Goal: Task Accomplishment & Management: Complete application form

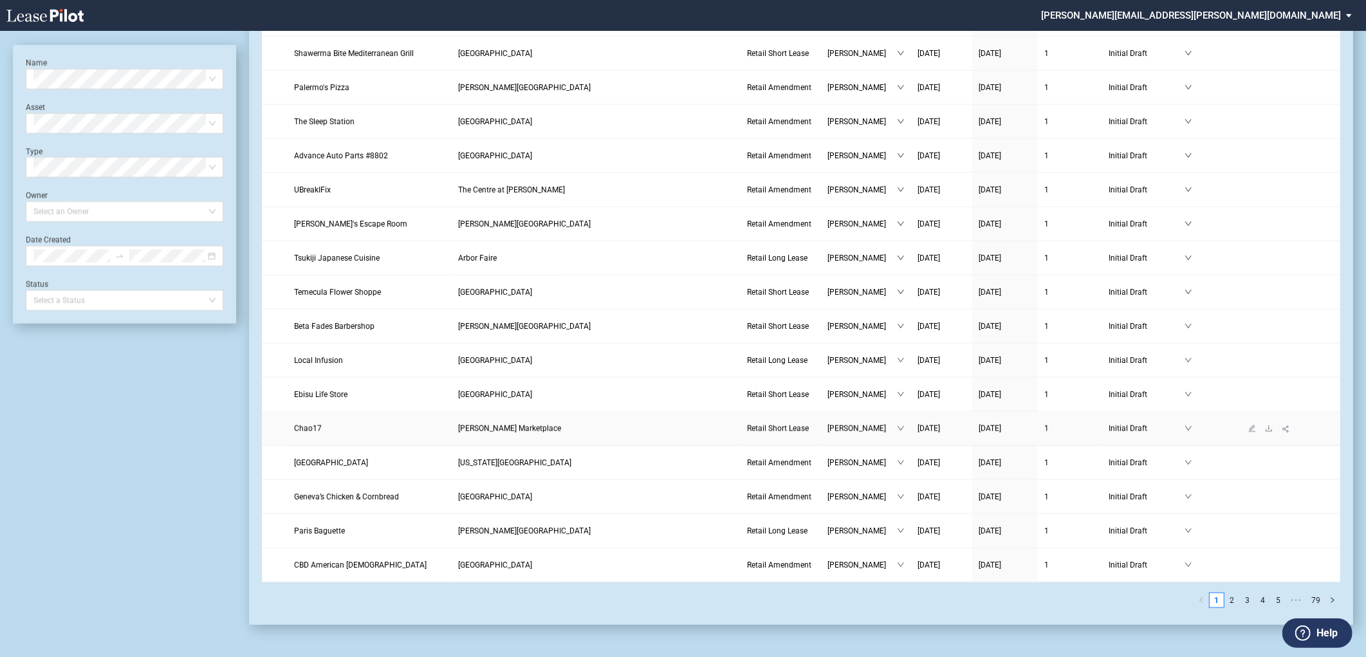
scroll to position [1274, 0]
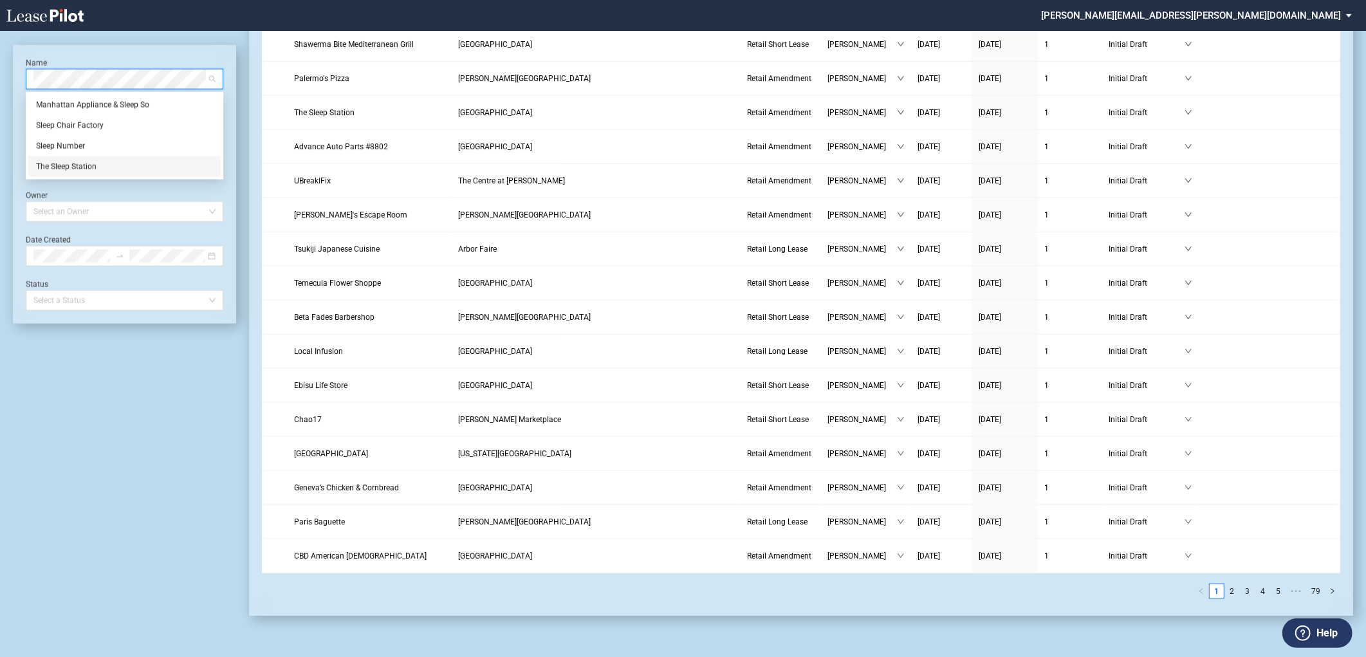
click at [68, 169] on div "The Sleep Station" at bounding box center [124, 166] width 177 height 13
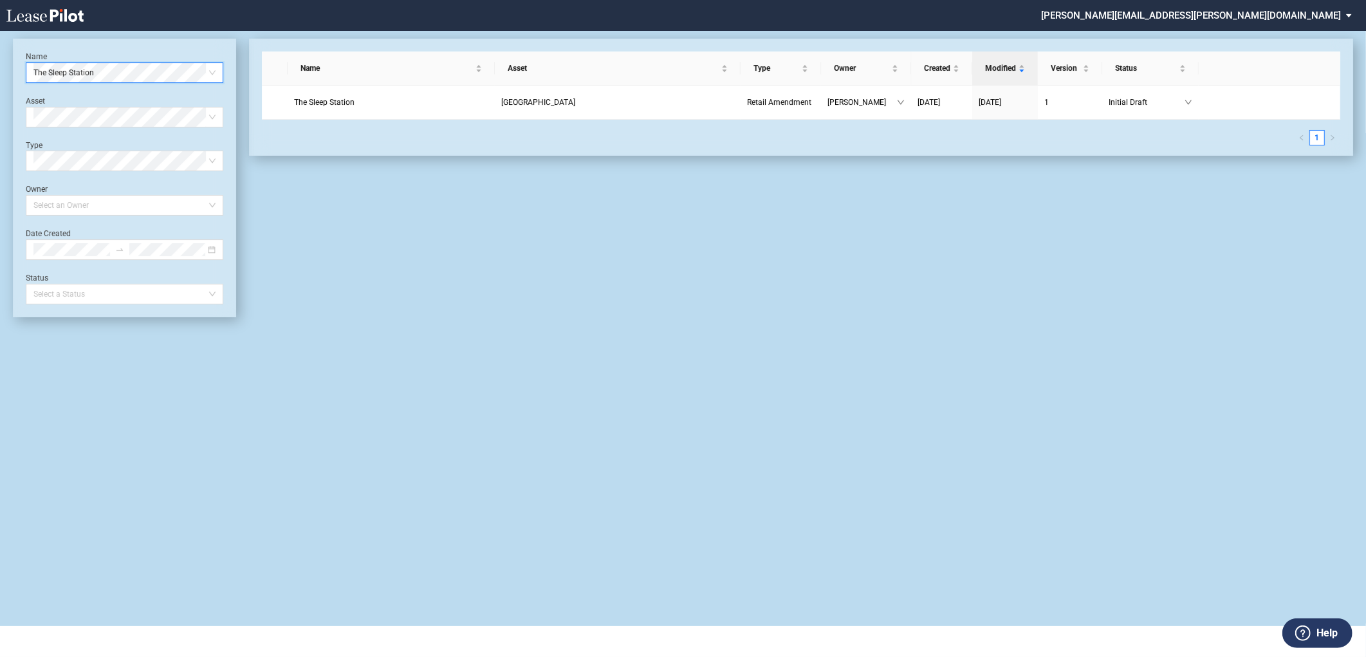
scroll to position [30, 0]
click at [561, 99] on span "[GEOGRAPHIC_DATA]" at bounding box center [538, 102] width 74 height 9
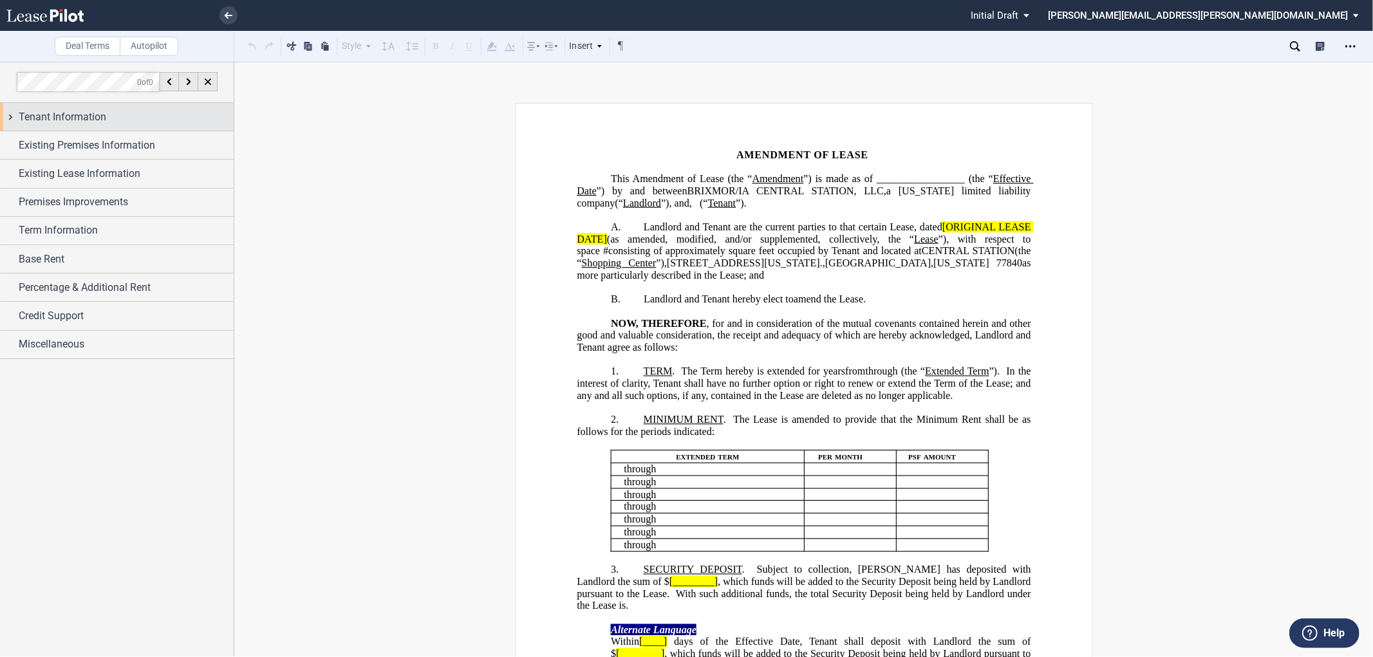
click at [47, 115] on span "Tenant Information" at bounding box center [63, 116] width 88 height 15
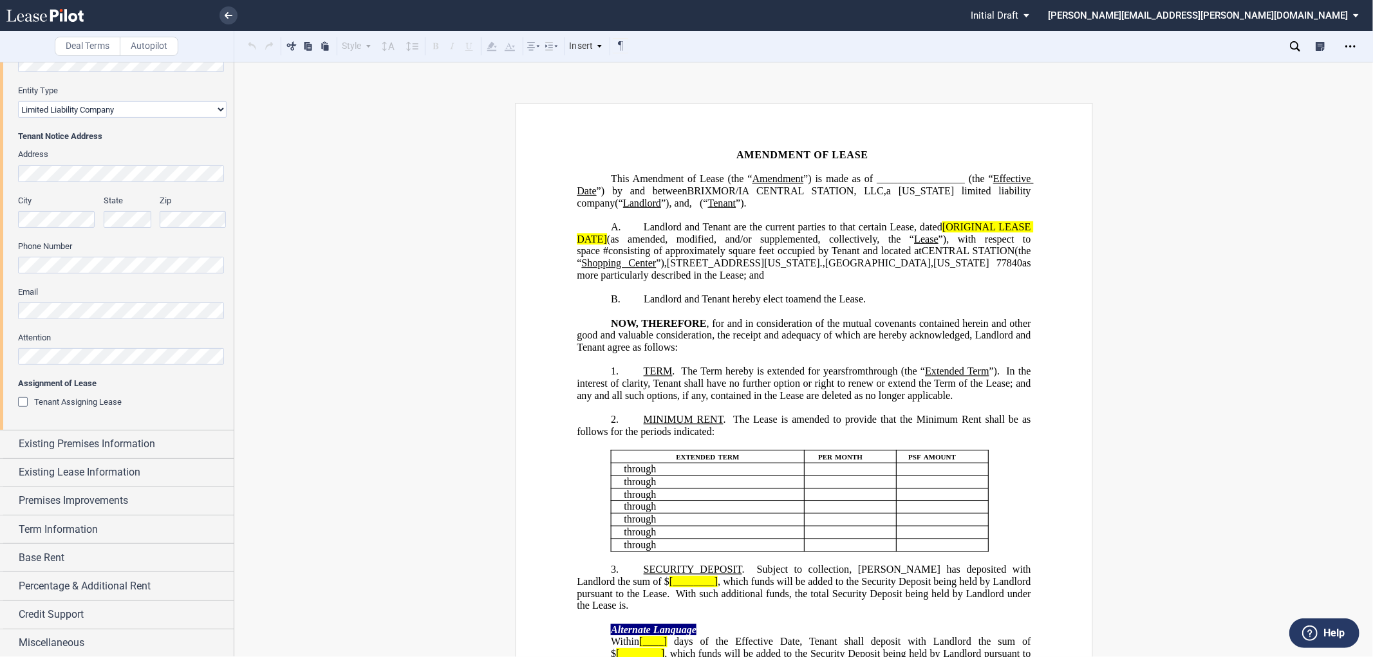
scroll to position [230, 0]
click at [50, 441] on span "Existing Premises Information" at bounding box center [87, 442] width 136 height 15
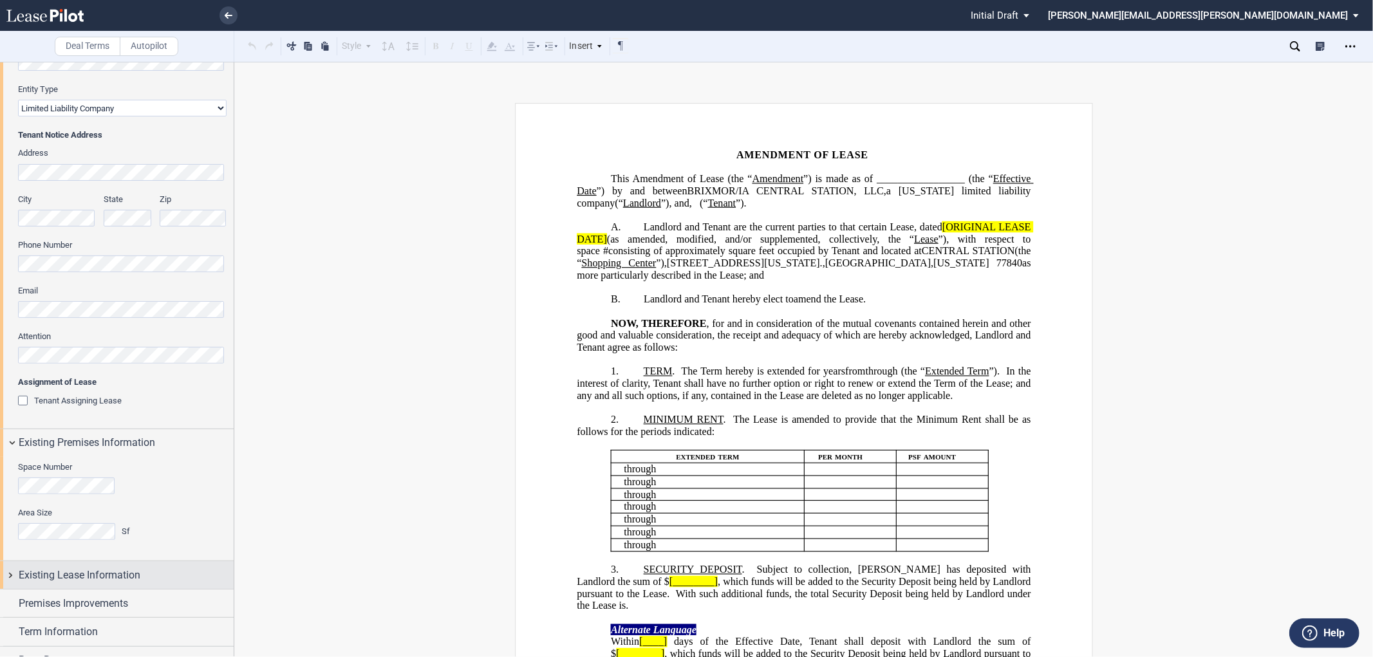
scroll to position [301, 0]
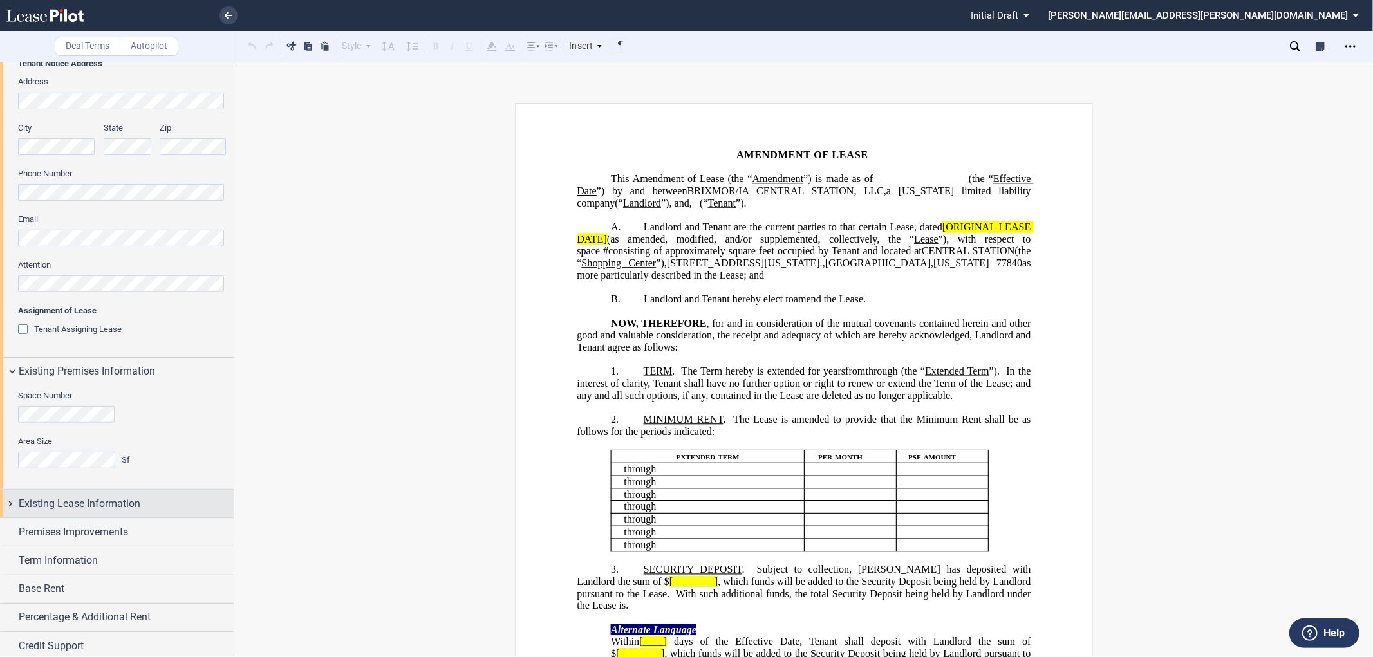
click at [29, 507] on span "Existing Lease Information" at bounding box center [80, 503] width 122 height 15
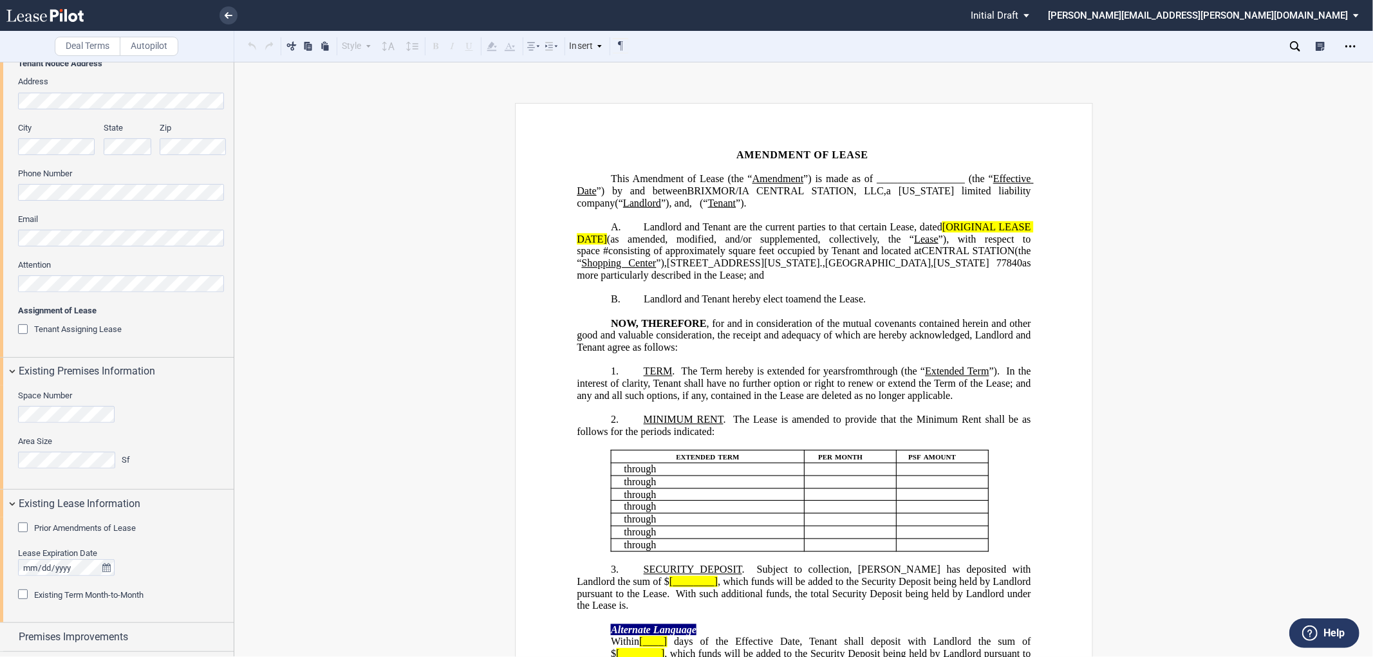
click at [24, 528] on div "Prior Amendments of Lease" at bounding box center [24, 529] width 13 height 13
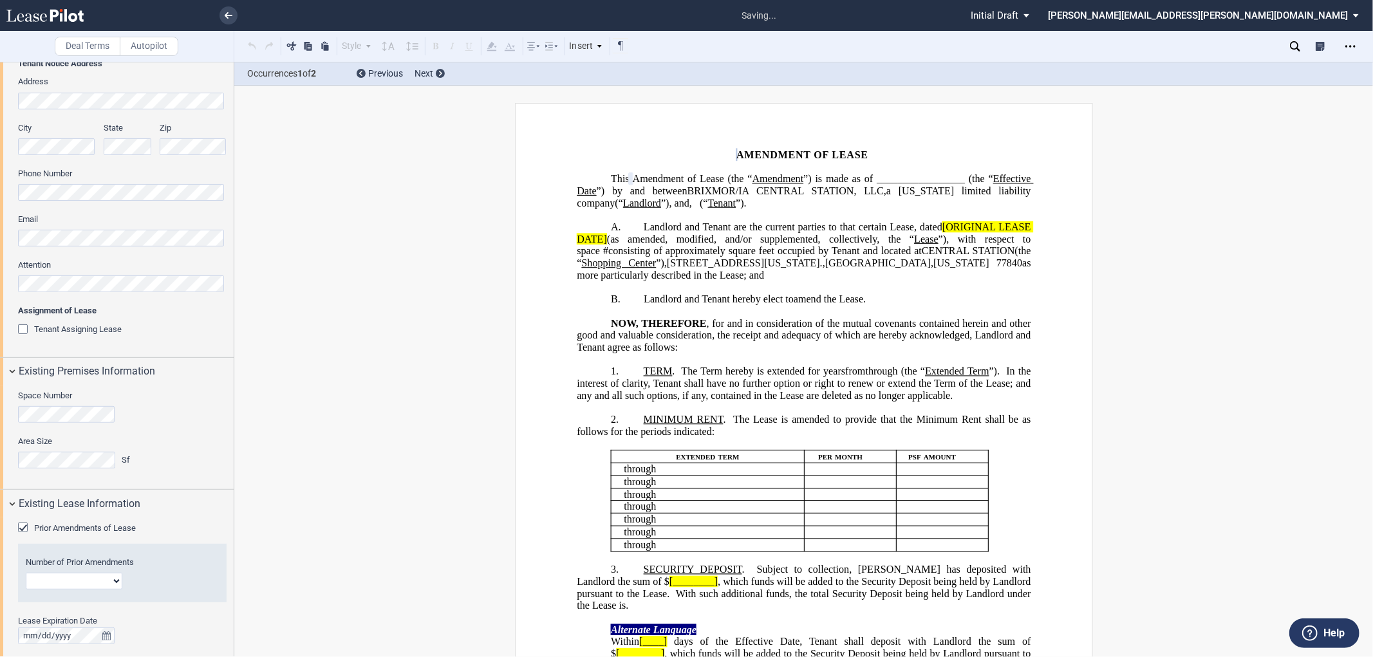
click at [50, 580] on select "1 2 3 4 5 6 7 8 9 10 11 12" at bounding box center [74, 581] width 97 height 17
select select "number:4"
click at [26, 573] on select "1 2 3 4 5 6 7 8 9 10 11 12" at bounding box center [74, 581] width 97 height 17
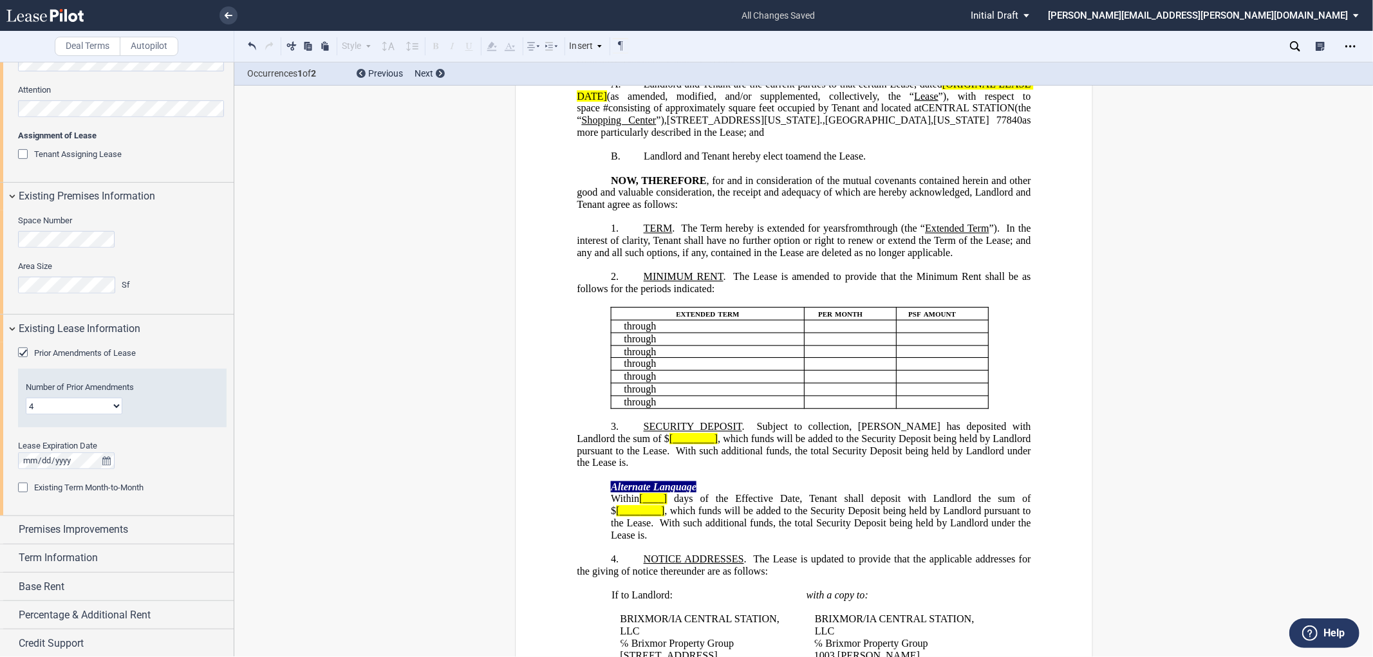
scroll to position [507, 0]
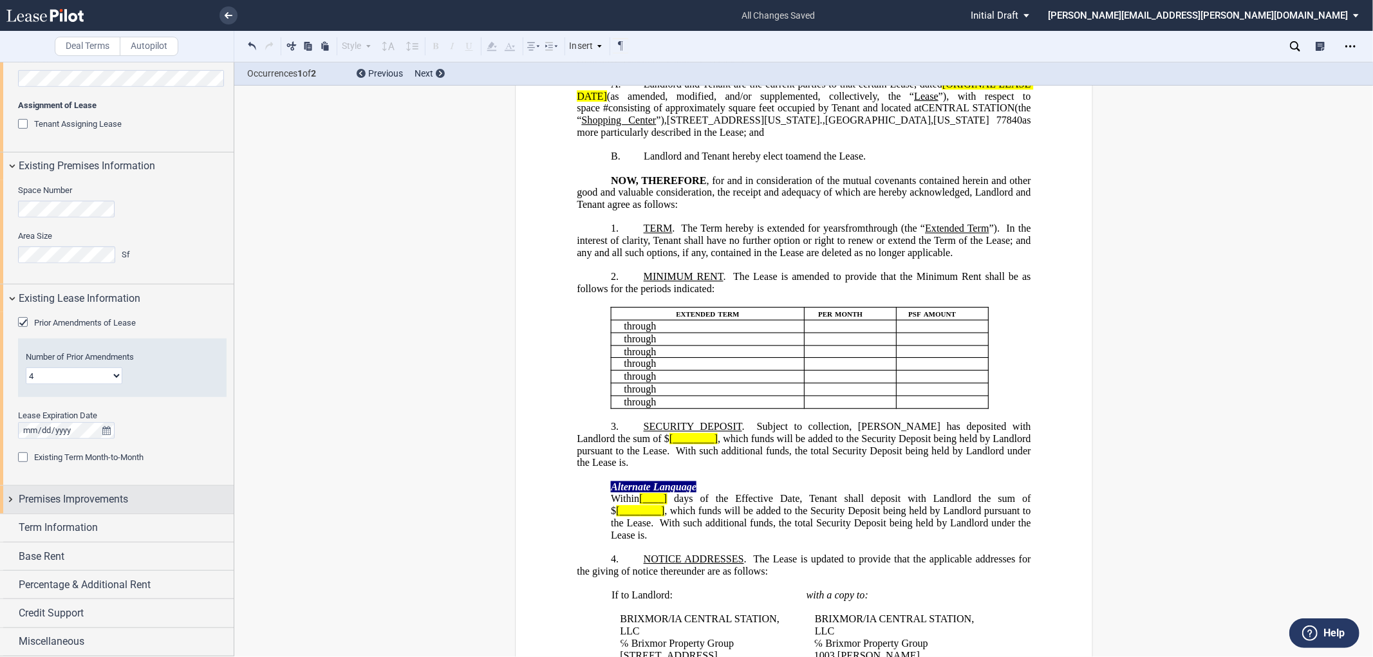
click at [53, 503] on span "Premises Improvements" at bounding box center [73, 499] width 109 height 15
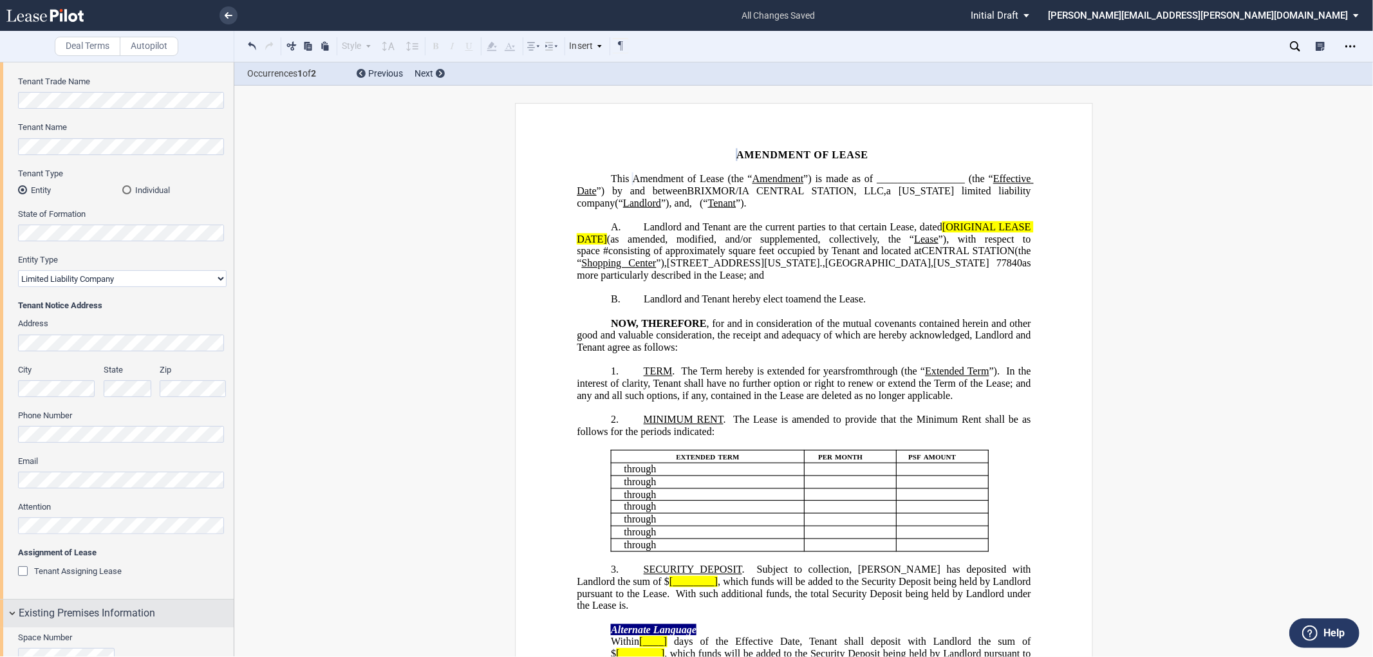
scroll to position [0, 0]
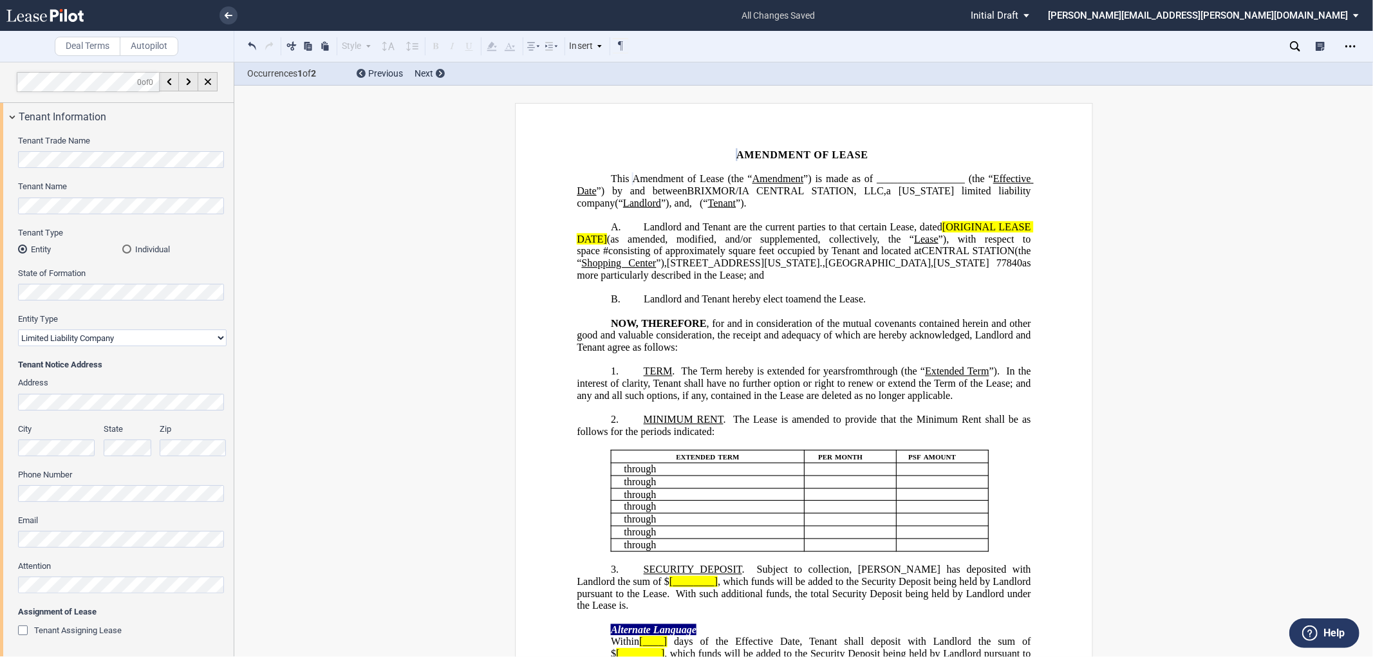
drag, startPoint x: 899, startPoint y: 232, endPoint x: 925, endPoint y: 225, distance: 27.3
click at [900, 232] on span "Landlord and Tenant are the current parties to that certain Lease, dated" at bounding box center [793, 227] width 299 height 12
click at [935, 227] on span "Landlord and Tenant are the current parties to that certain Lease, dated" at bounding box center [793, 227] width 299 height 12
click at [797, 234] on span "Landlord and Tenant are the current parties to that certain Lease, dated as of …" at bounding box center [805, 232] width 456 height 23
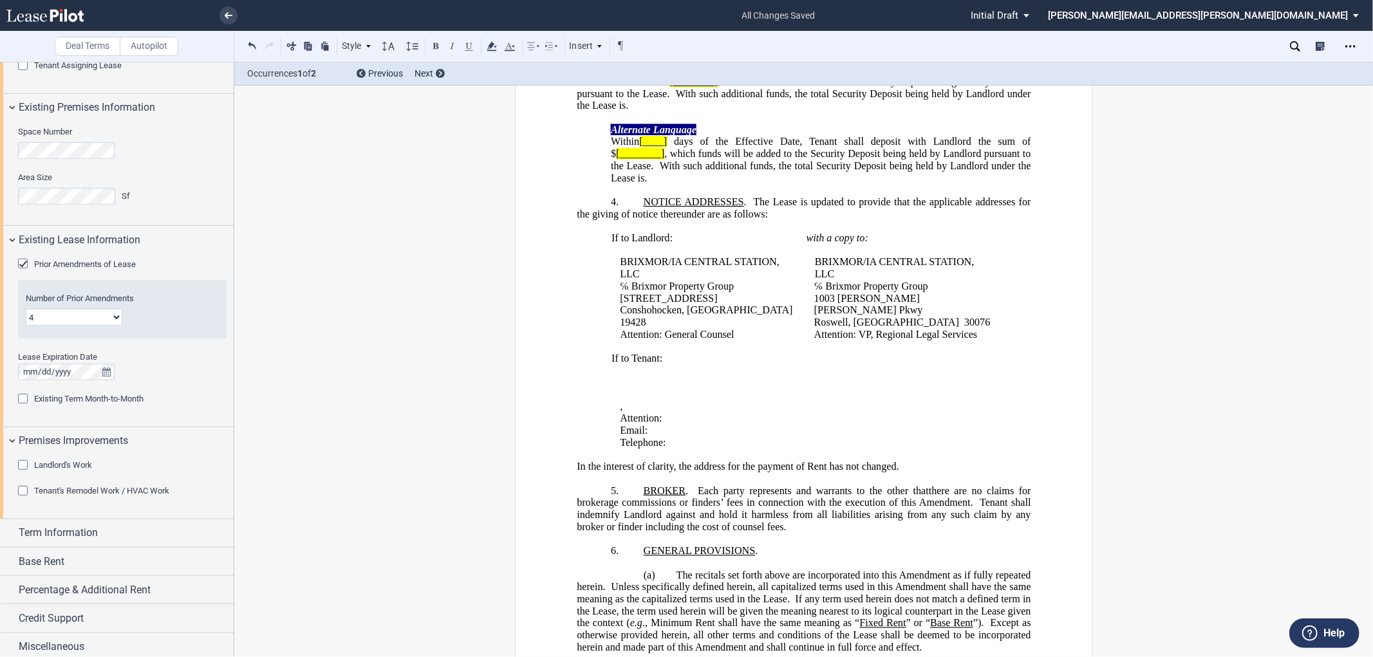
scroll to position [570, 0]
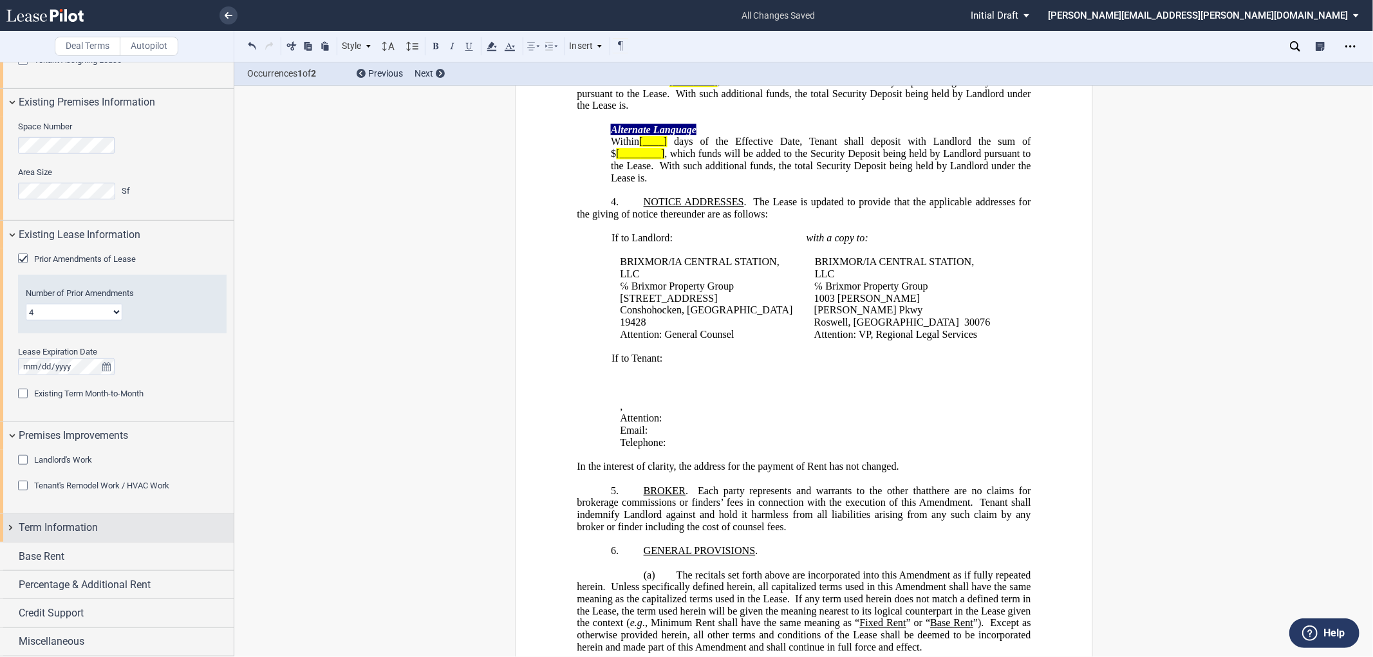
click at [14, 526] on div "Term Information" at bounding box center [117, 528] width 234 height 28
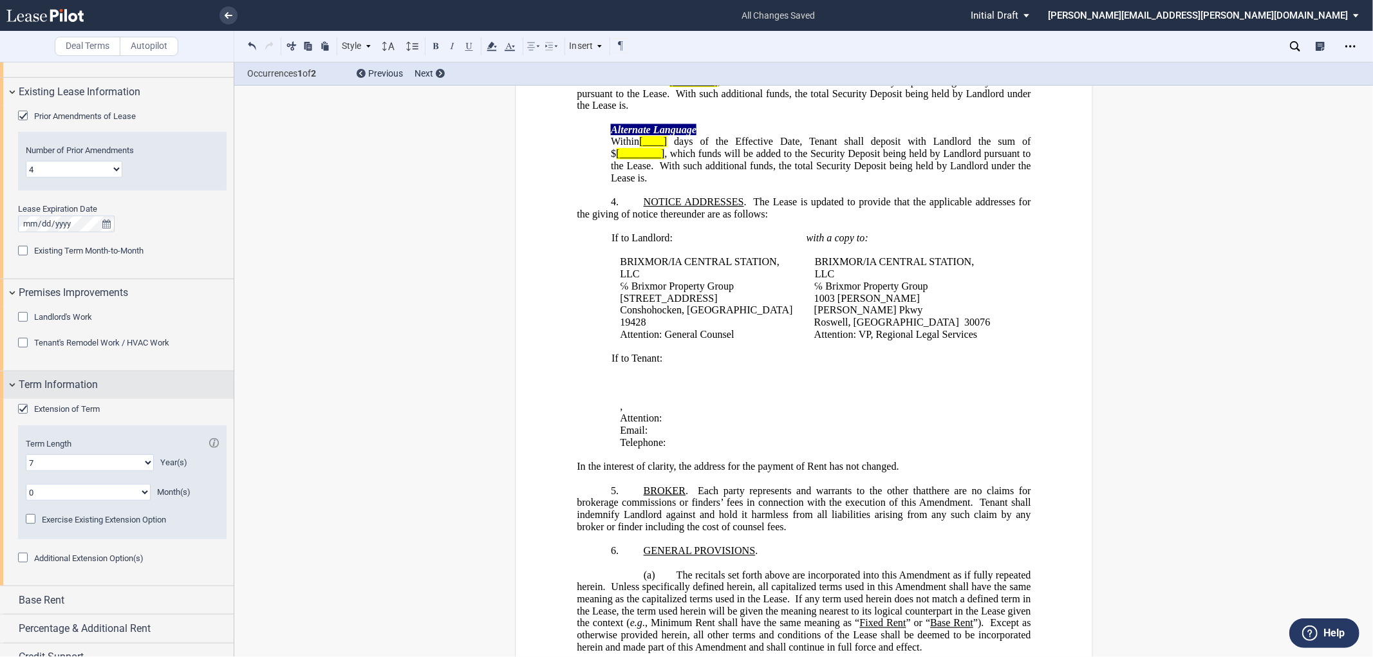
scroll to position [757, 0]
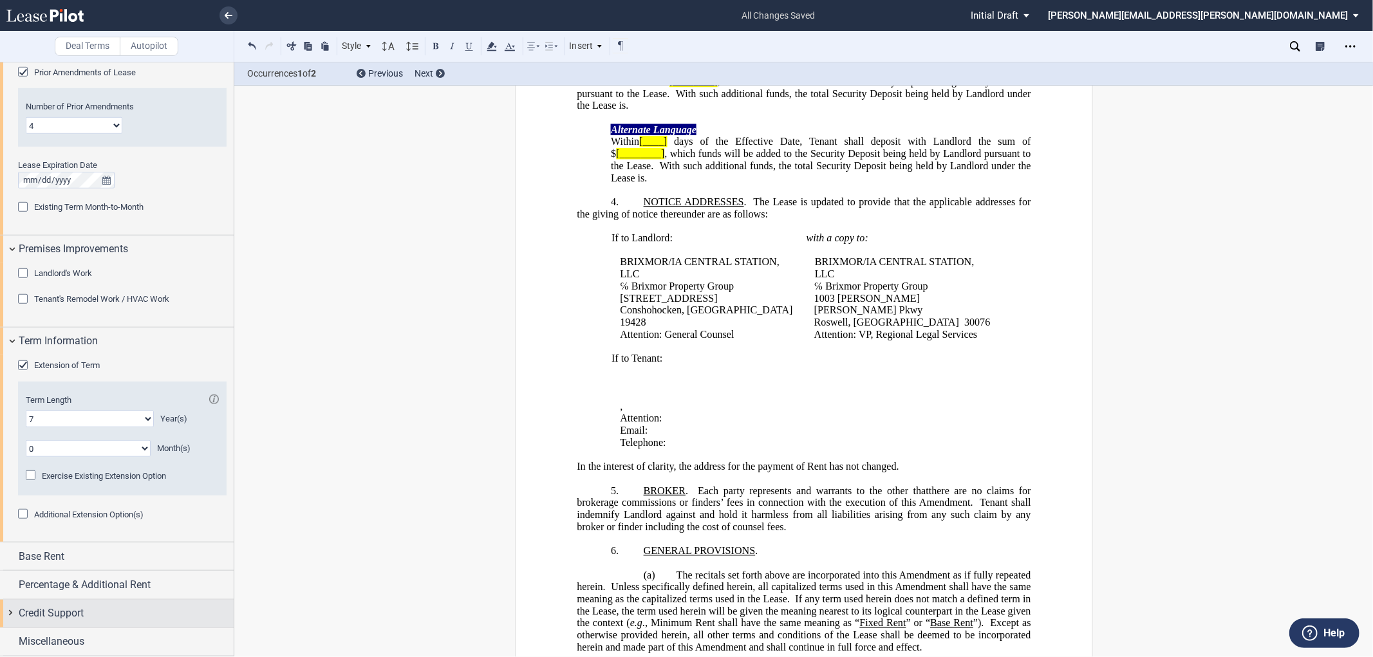
click at [8, 613] on div "Credit Support" at bounding box center [117, 614] width 234 height 28
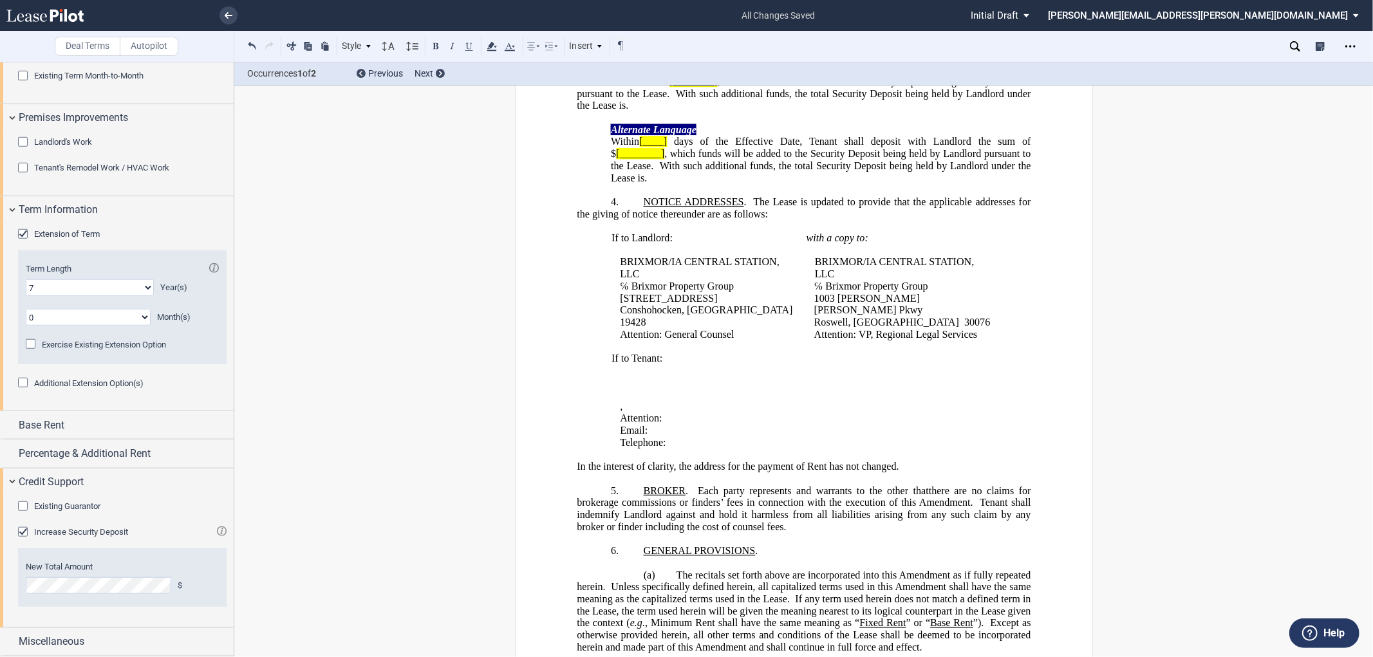
click at [21, 505] on div "Existing Guarantor" at bounding box center [24, 507] width 13 height 13
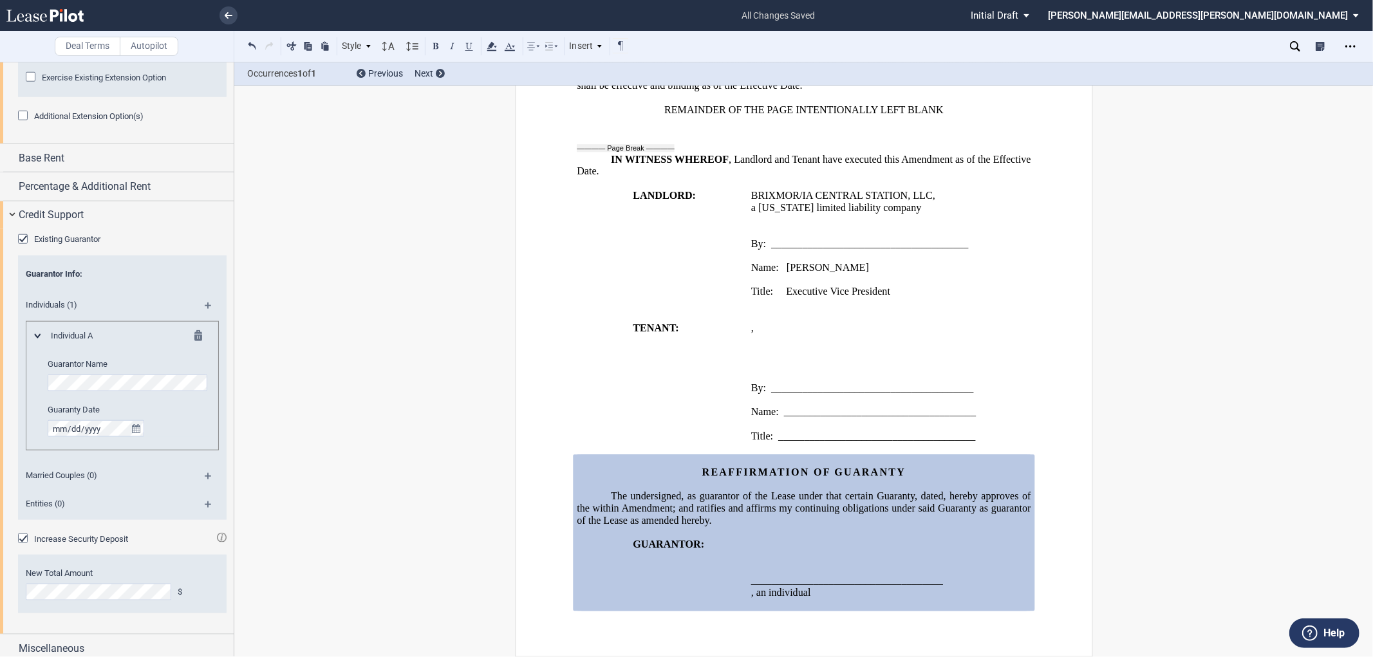
scroll to position [1162, 0]
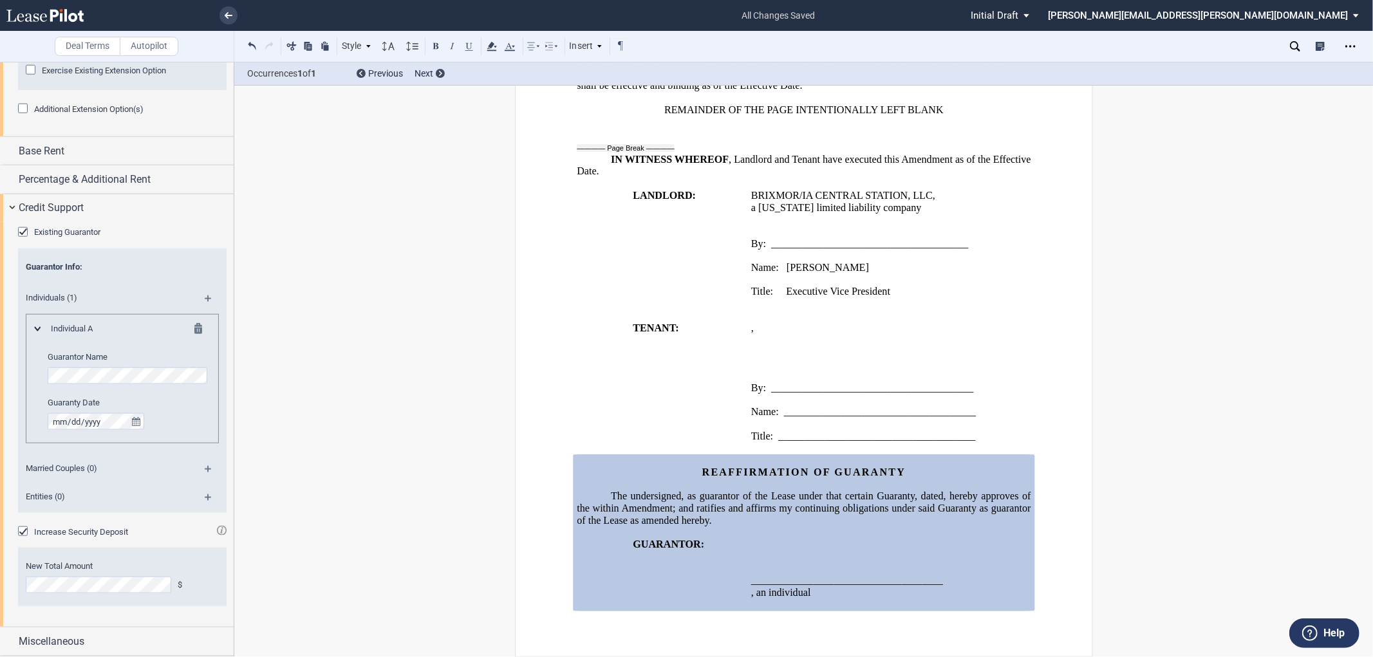
click at [21, 531] on div "Increase Security Deposit" at bounding box center [24, 532] width 13 height 13
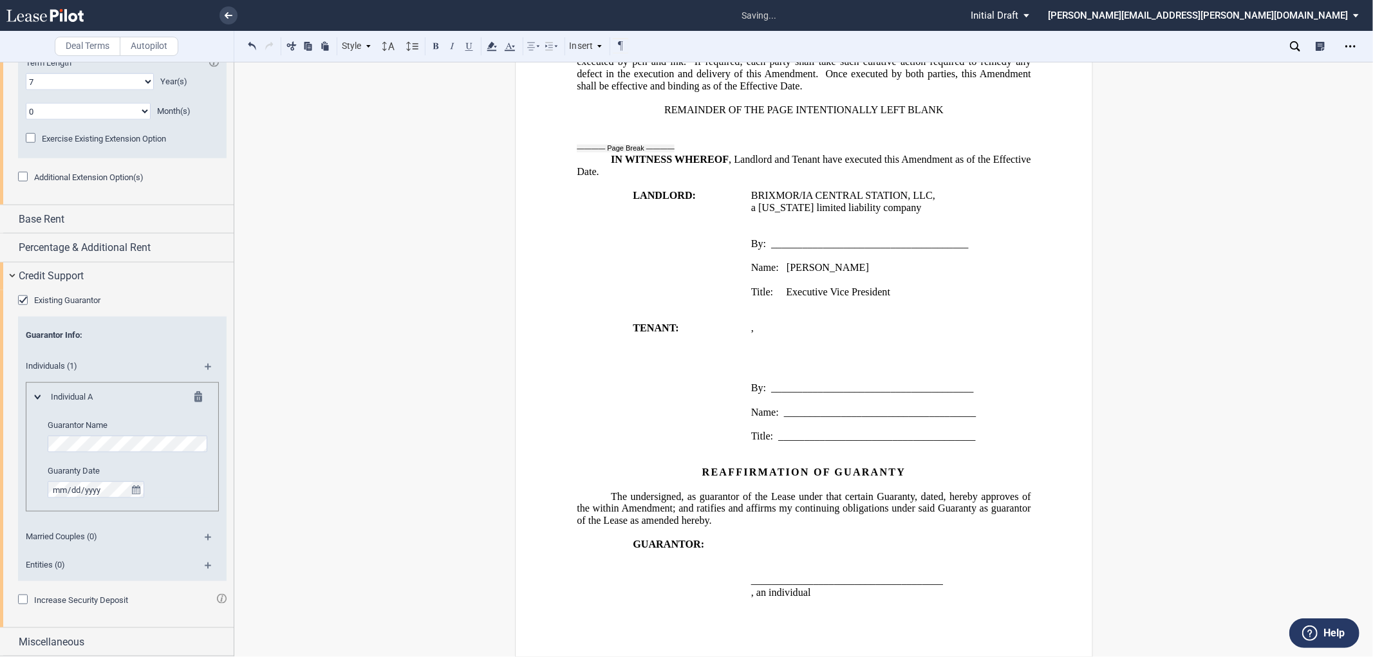
click at [205, 364] on md-icon at bounding box center [213, 371] width 17 height 15
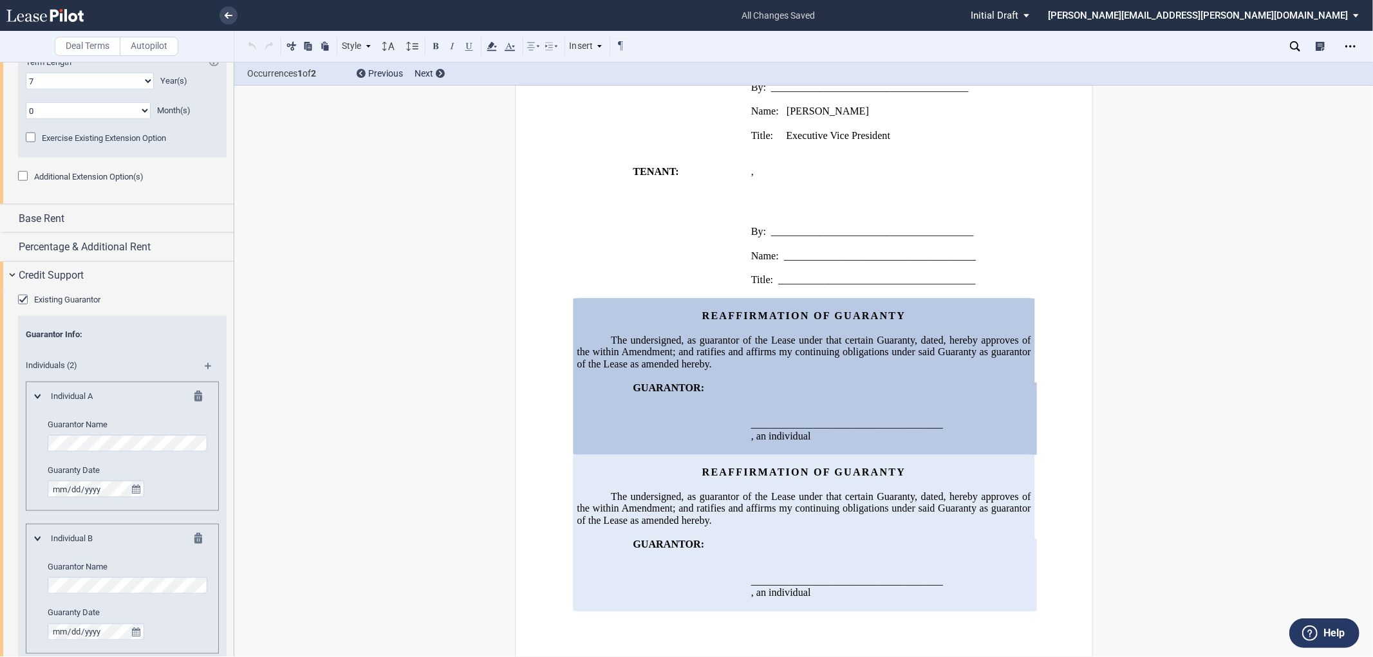
scroll to position [1500, 0]
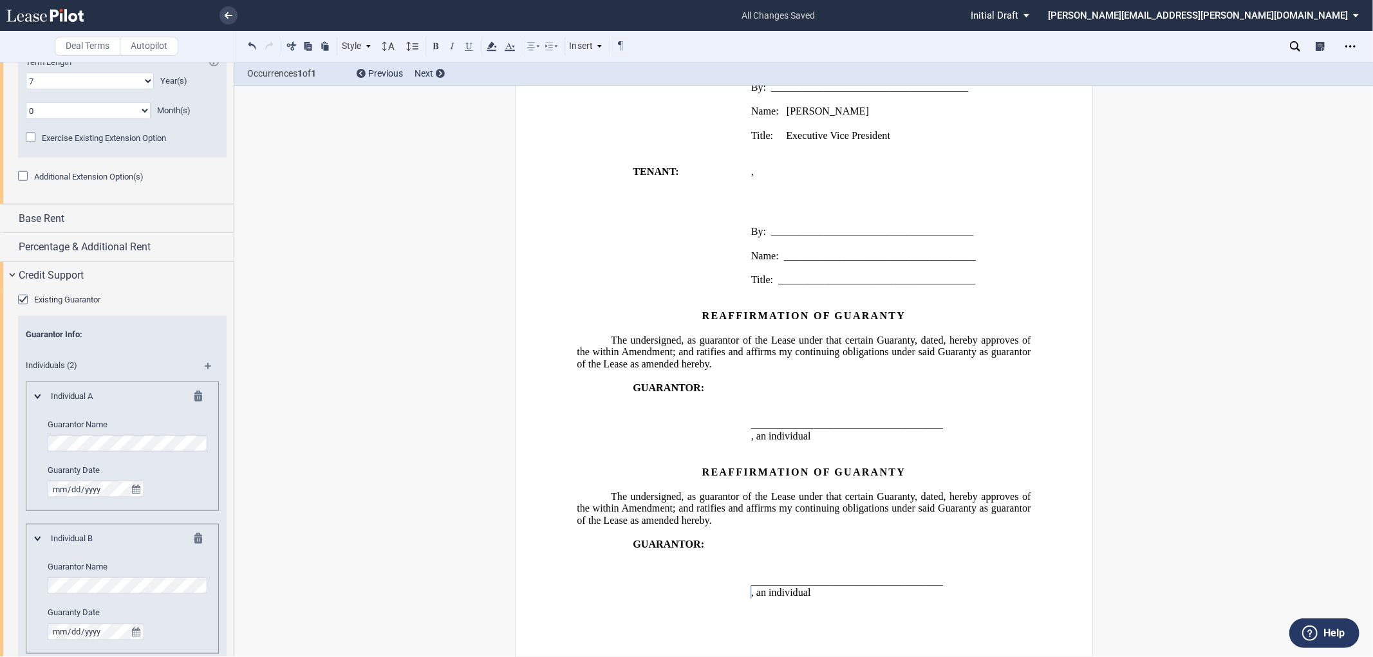
click at [397, 499] on div "Deal Terms Autopilot Style A. Recital 1. Section (a) Subsection Normal Normal 8…" at bounding box center [686, 359] width 1373 height 595
click at [912, 335] on span ", hereby approves of the within Amendment; and ratifies and affirms my continui…" at bounding box center [805, 352] width 456 height 35
click at [991, 335] on span "The undersigned, as guarantor of the Lease under that certain Guaranty, dated ﻿…" at bounding box center [805, 352] width 456 height 35
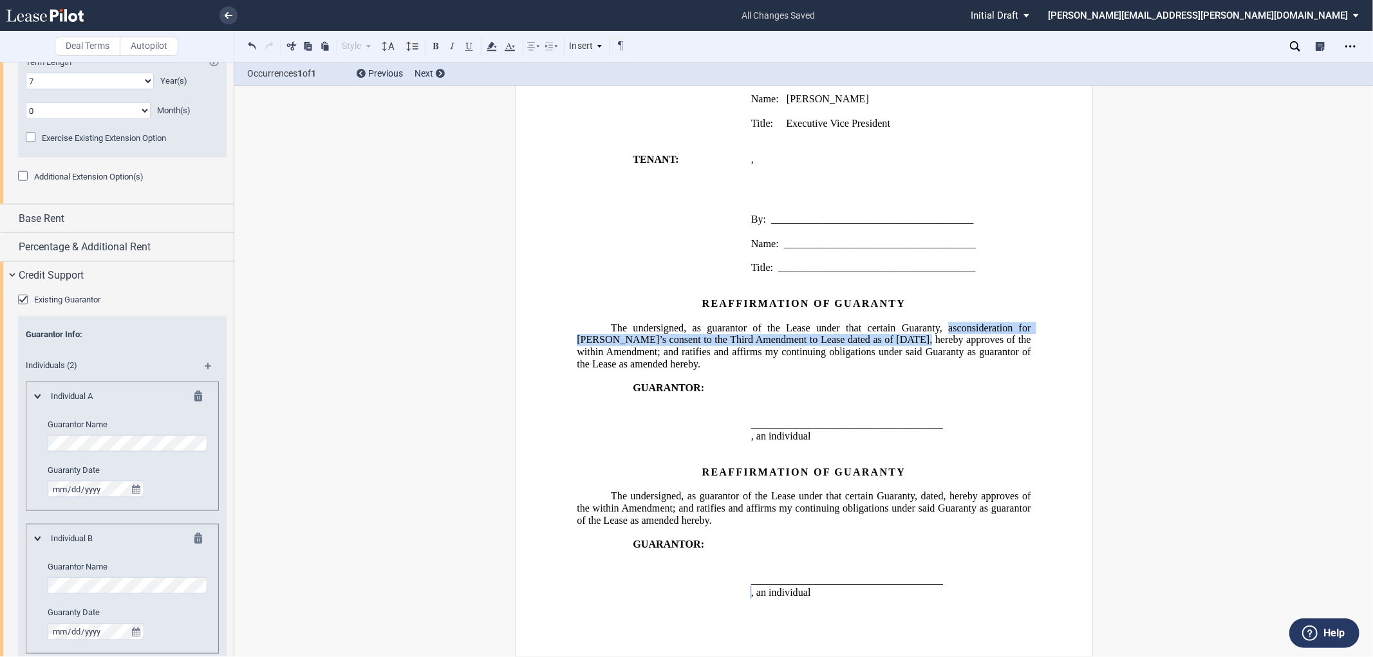
click at [937, 330] on span "The undersigned, as guarantor of the Lease under that certain Guaranty, a" at bounding box center [782, 328] width 342 height 12
drag, startPoint x: 904, startPoint y: 330, endPoint x: 930, endPoint y: 339, distance: 27.9
click at [930, 339] on span "The undersigned, as guarantor of the Lease under that certain Guaranty executed…" at bounding box center [805, 346] width 456 height 48
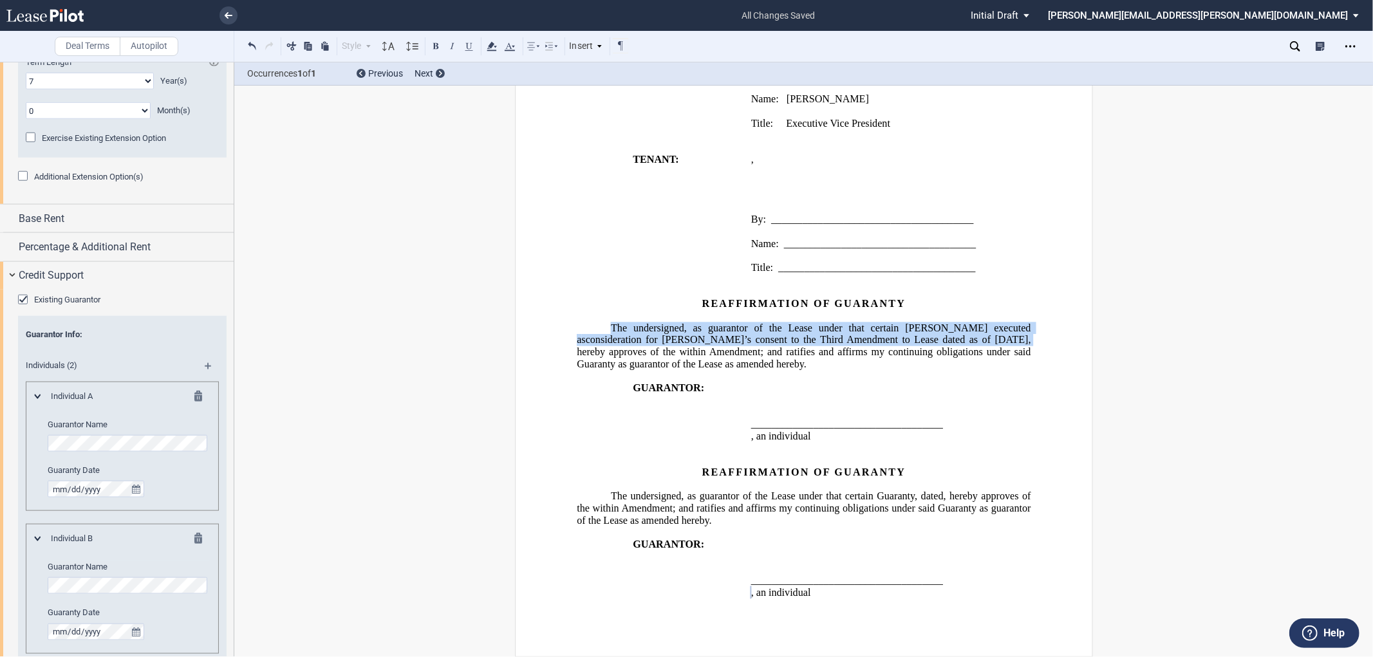
copy span "The undersigned, as guarantor of the Lease under that certain Guaranty executed…"
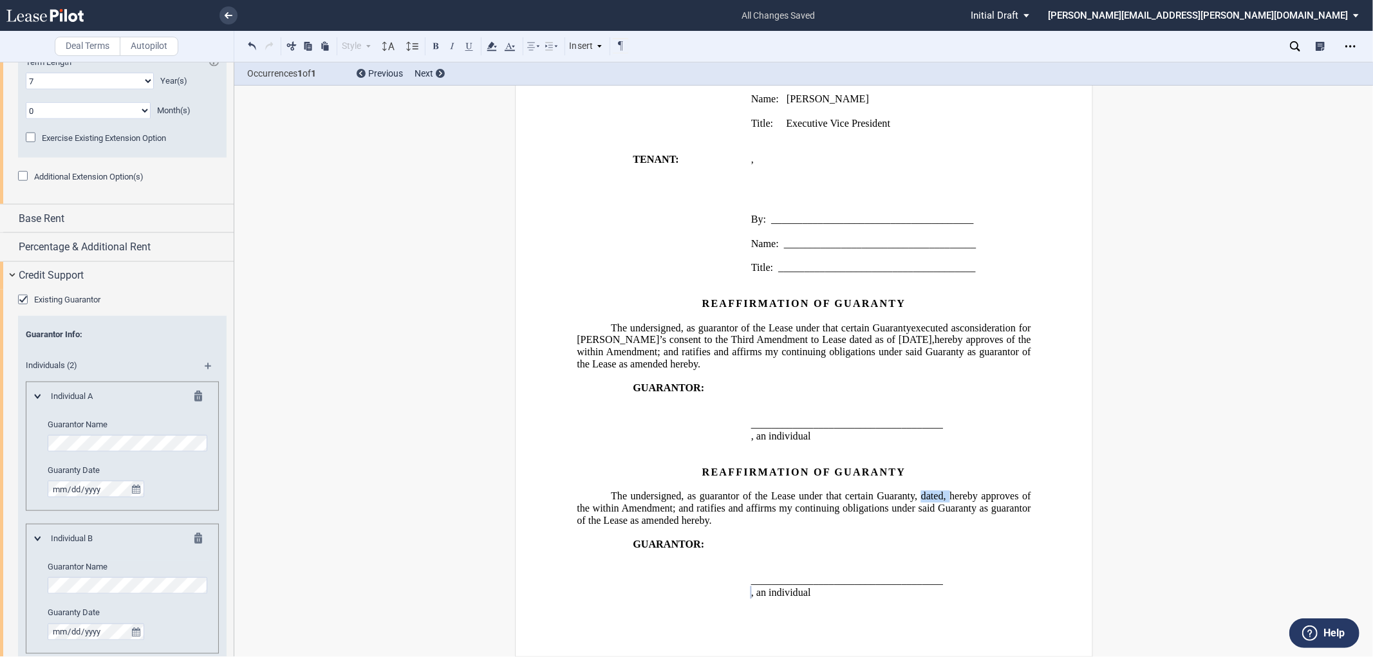
drag, startPoint x: 917, startPoint y: 505, endPoint x: 998, endPoint y: 503, distance: 80.5
click at [998, 503] on span "The undersigned, as guarantor of the Lease under that certain Guaranty, dated ﻿…" at bounding box center [805, 507] width 456 height 35
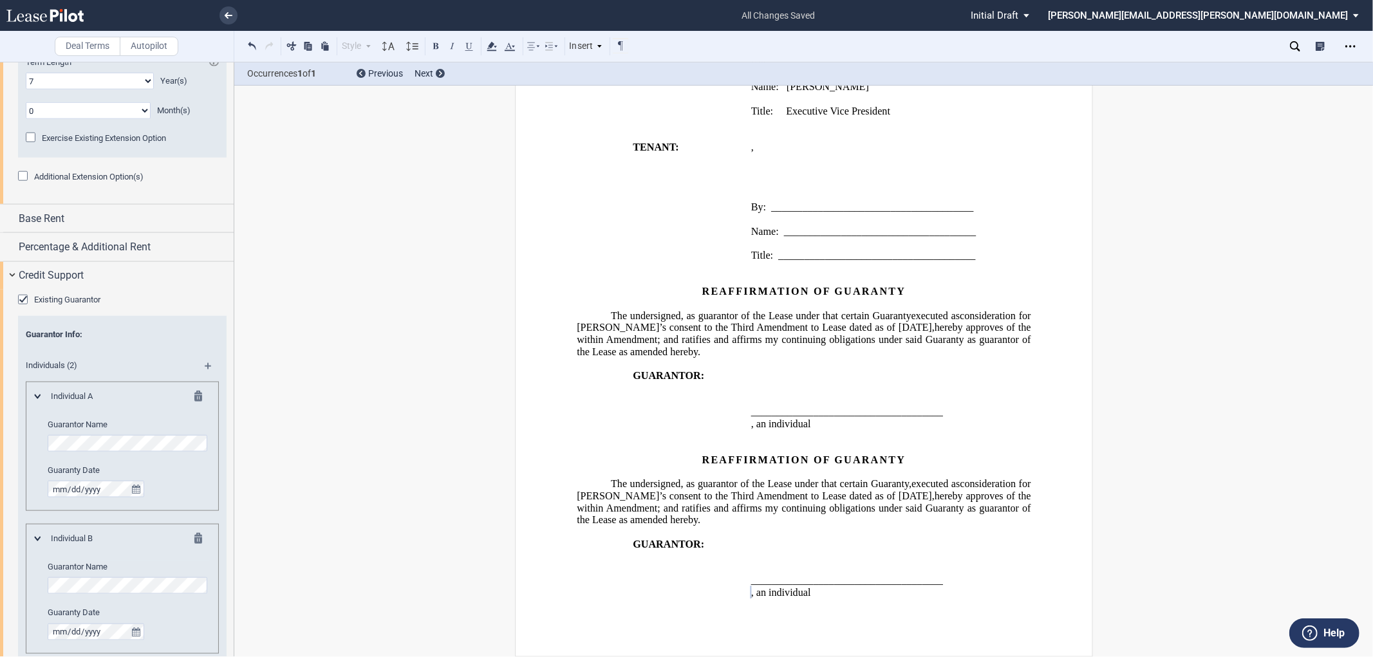
click at [918, 490] on span "executed a" at bounding box center [933, 484] width 44 height 12
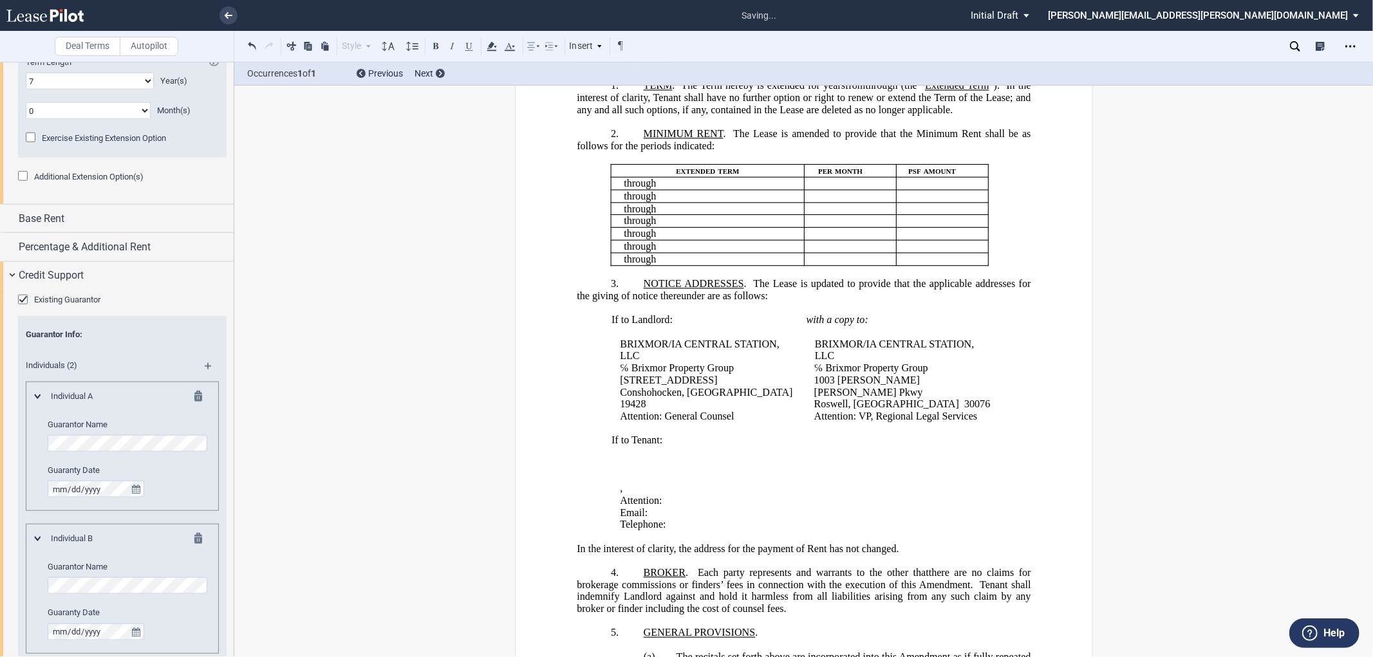
scroll to position [71, 0]
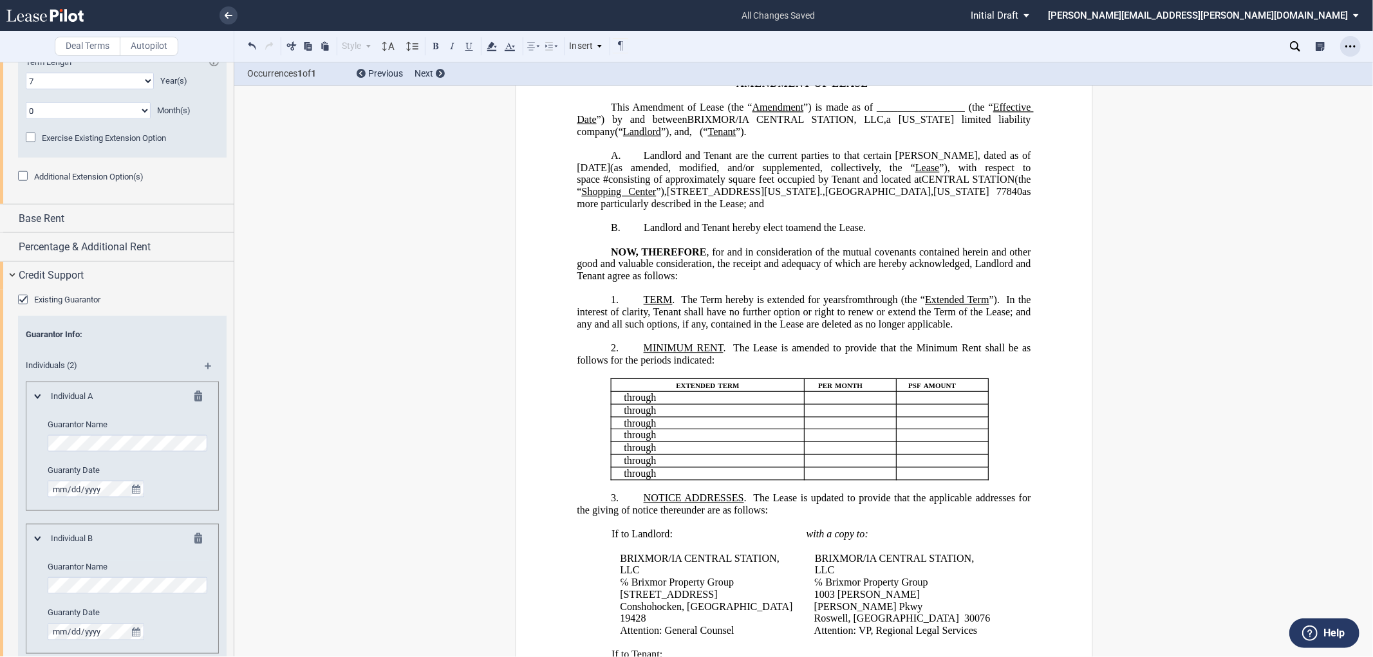
click at [1356, 47] on div "Open Lease options menu" at bounding box center [1350, 46] width 21 height 21
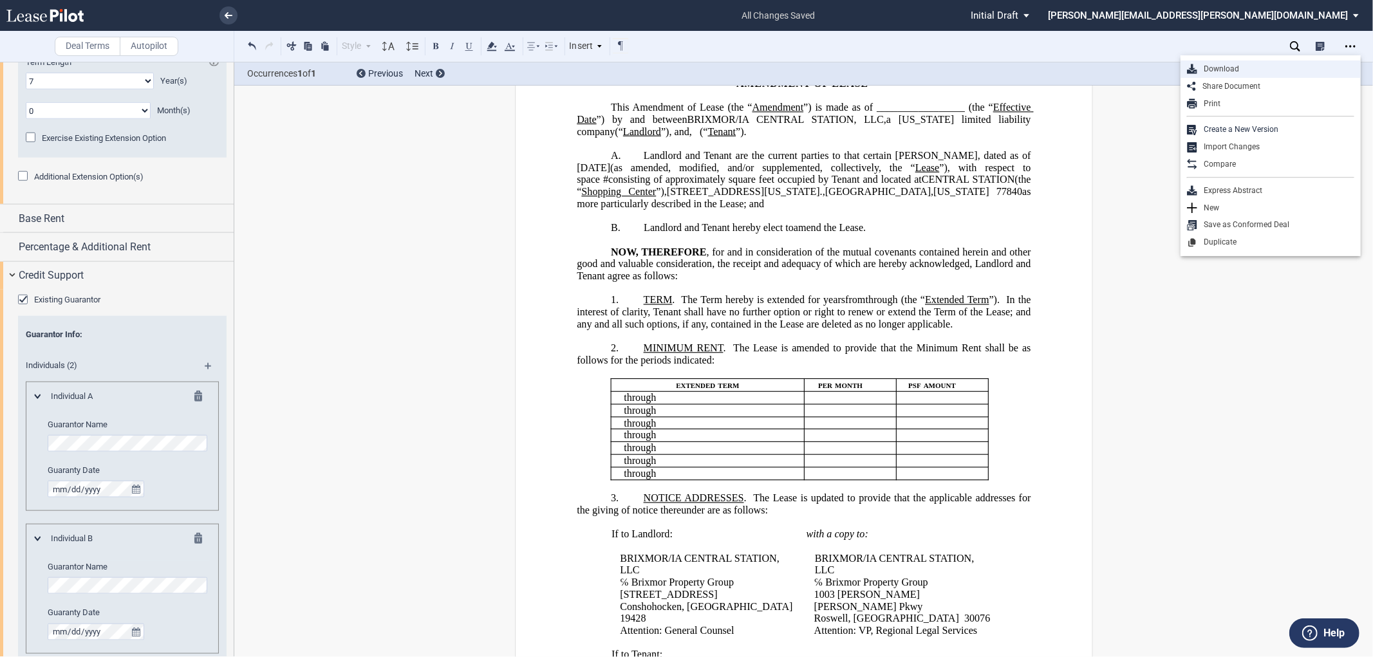
click at [1223, 68] on div "Download" at bounding box center [1275, 69] width 157 height 11
